Goal: Task Accomplishment & Management: Manage account settings

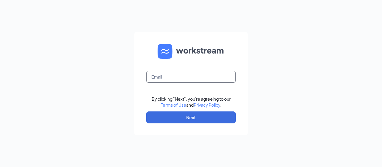
click at [183, 75] on input "text" at bounding box center [190, 77] width 89 height 12
type input "[EMAIL_ADDRESS][DOMAIN_NAME]"
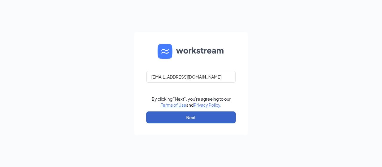
click at [198, 114] on button "Next" at bounding box center [190, 117] width 89 height 12
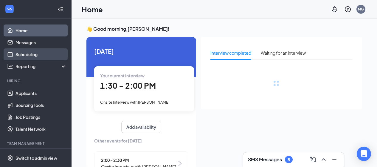
click at [29, 55] on link "Scheduling" at bounding box center [41, 54] width 51 height 12
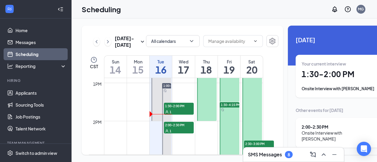
scroll to position [502, 0]
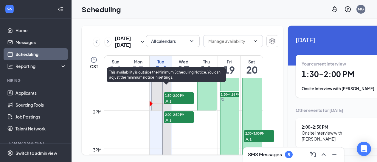
click at [173, 117] on span "2:00-2:30 PM" at bounding box center [179, 115] width 30 height 6
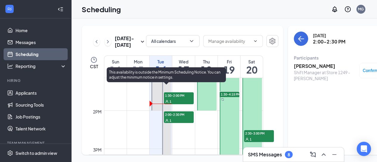
click at [175, 98] on span "1:30-2:00 PM" at bounding box center [179, 95] width 30 height 6
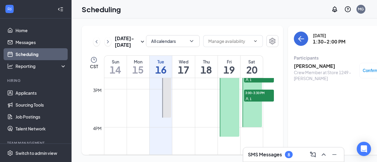
scroll to position [532, 0]
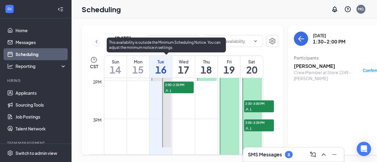
click at [178, 88] on span "2:00-2:30 PM" at bounding box center [179, 85] width 30 height 6
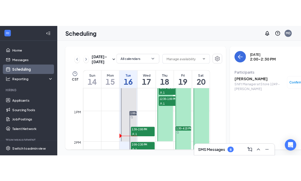
scroll to position [472, 0]
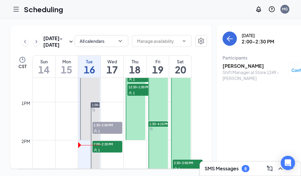
click at [0, 0] on link "Applicants" at bounding box center [0, 0] width 0 height 0
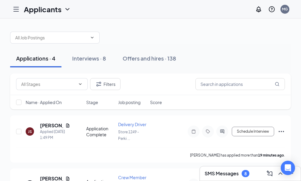
click at [0, 0] on link "Applicants" at bounding box center [0, 0] width 0 height 0
